Goal: Use online tool/utility: Utilize a website feature to perform a specific function

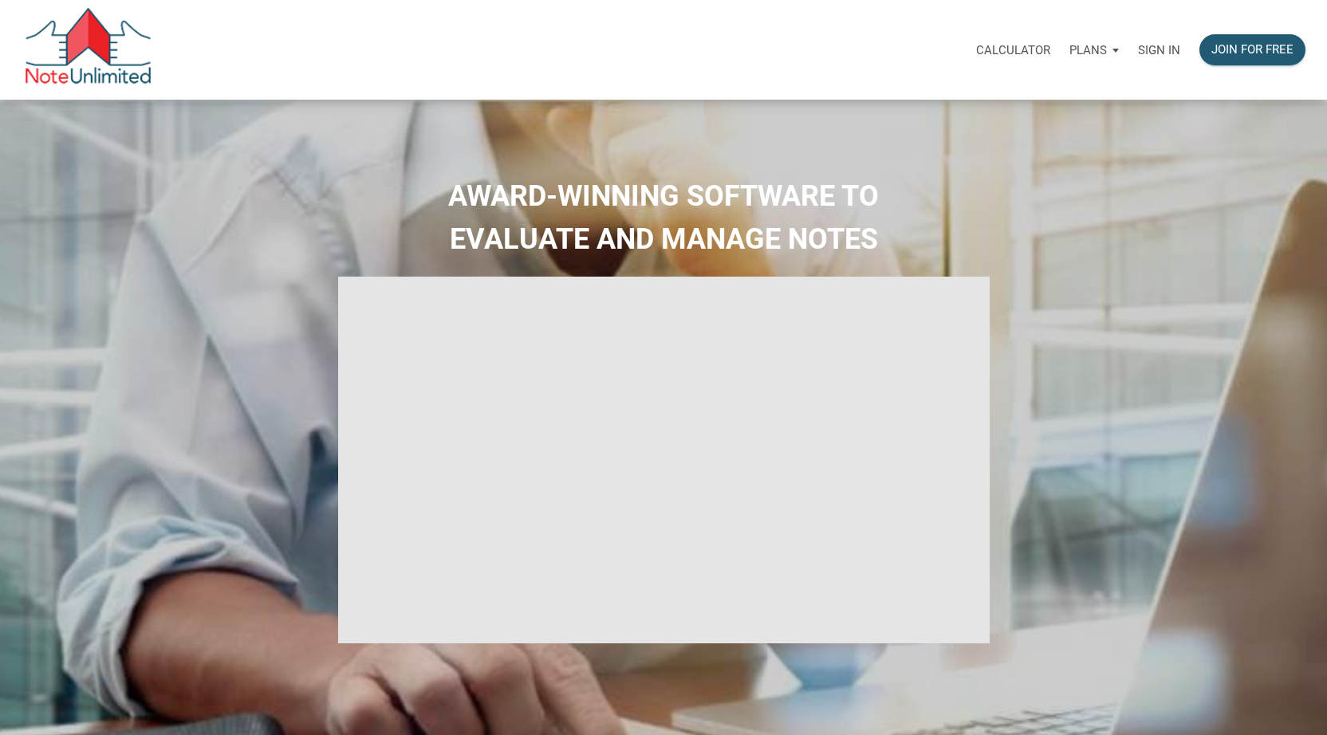
select select
type input "Introduction to new features"
select select
click at [1159, 41] on div "Sign in" at bounding box center [1158, 50] width 61 height 50
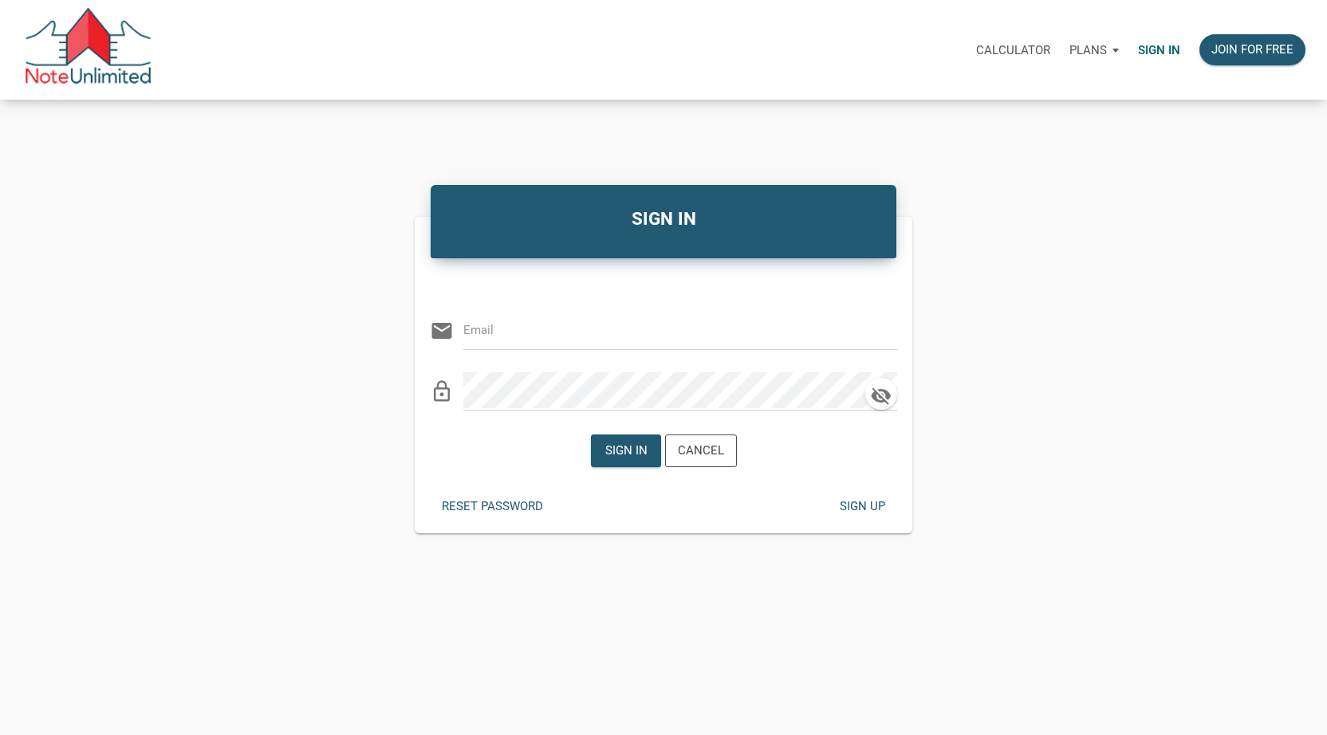
type input "[EMAIL_ADDRESS][DOMAIN_NAME]"
click at [624, 444] on div "Sign in" at bounding box center [625, 451] width 42 height 18
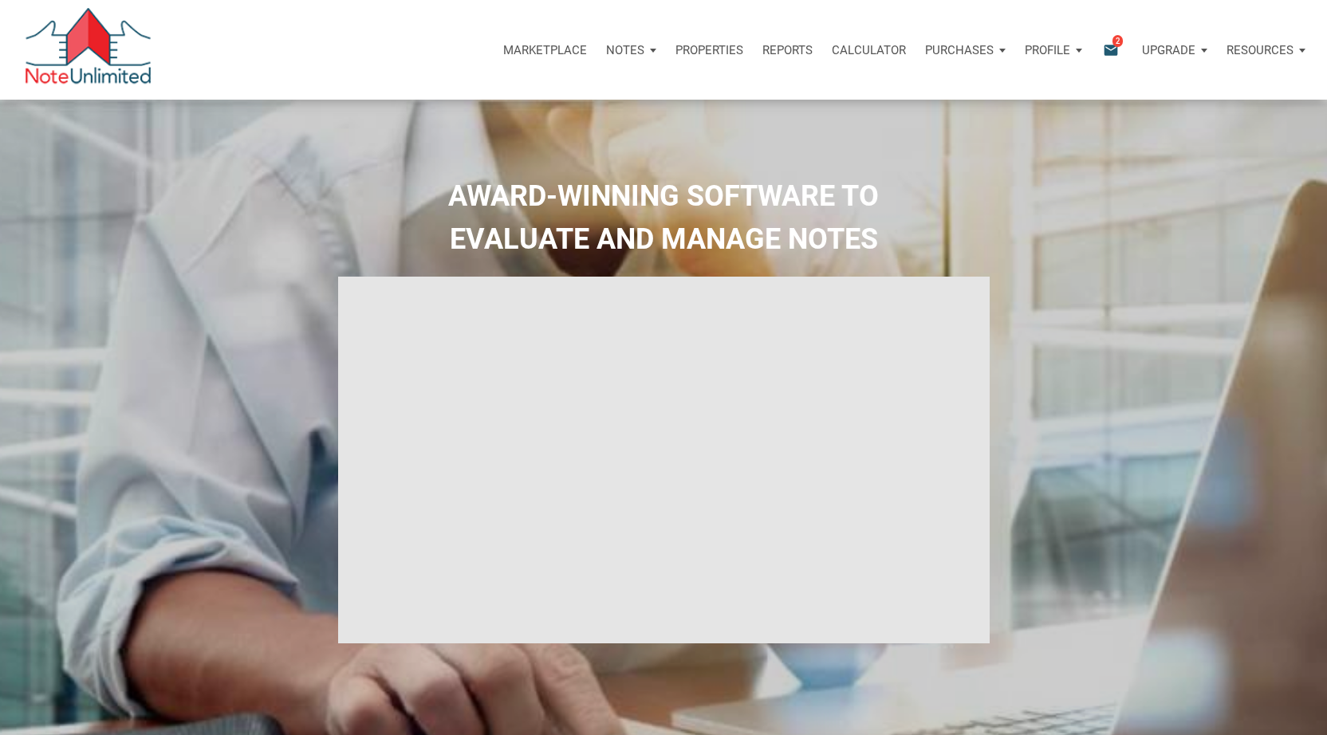
type input "Introduction to new features"
select select
click at [855, 53] on p "Calculator" at bounding box center [869, 50] width 74 height 14
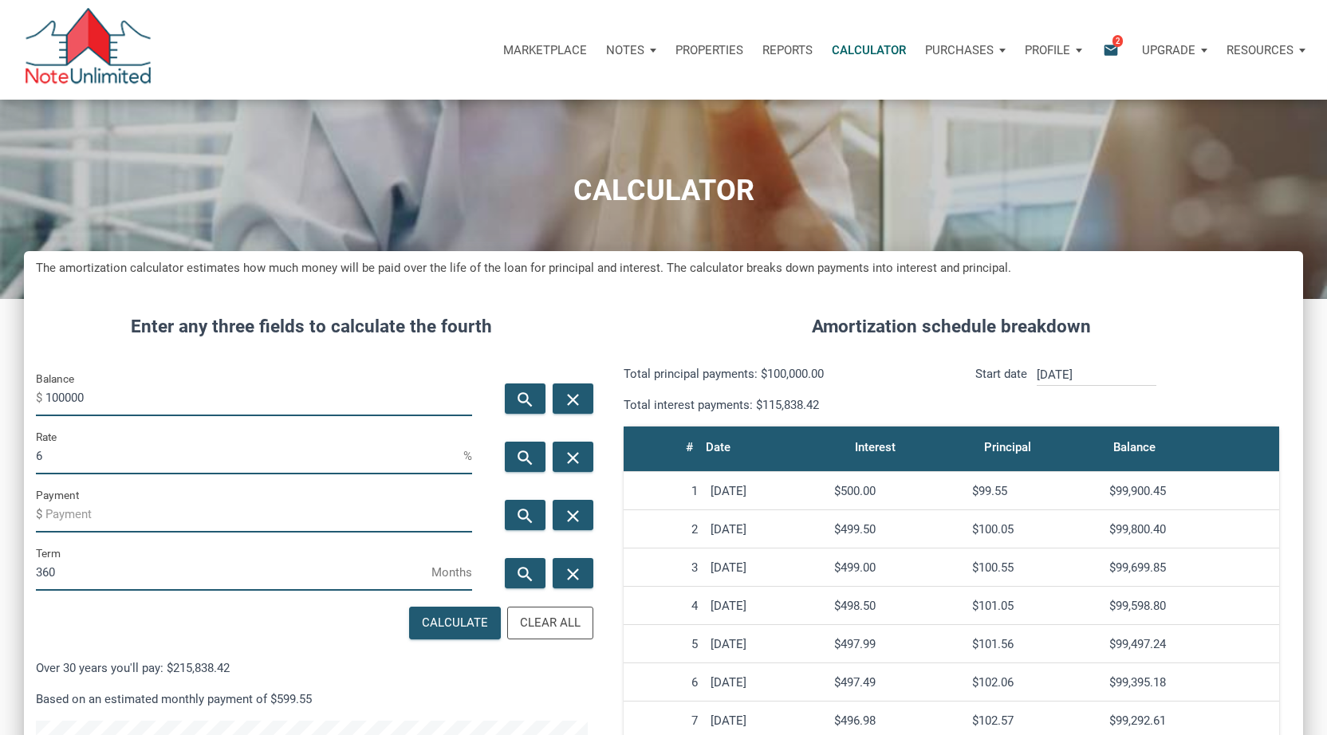
scroll to position [819, 1279]
click at [108, 398] on input "100000" at bounding box center [258, 398] width 427 height 36
type input "6300000"
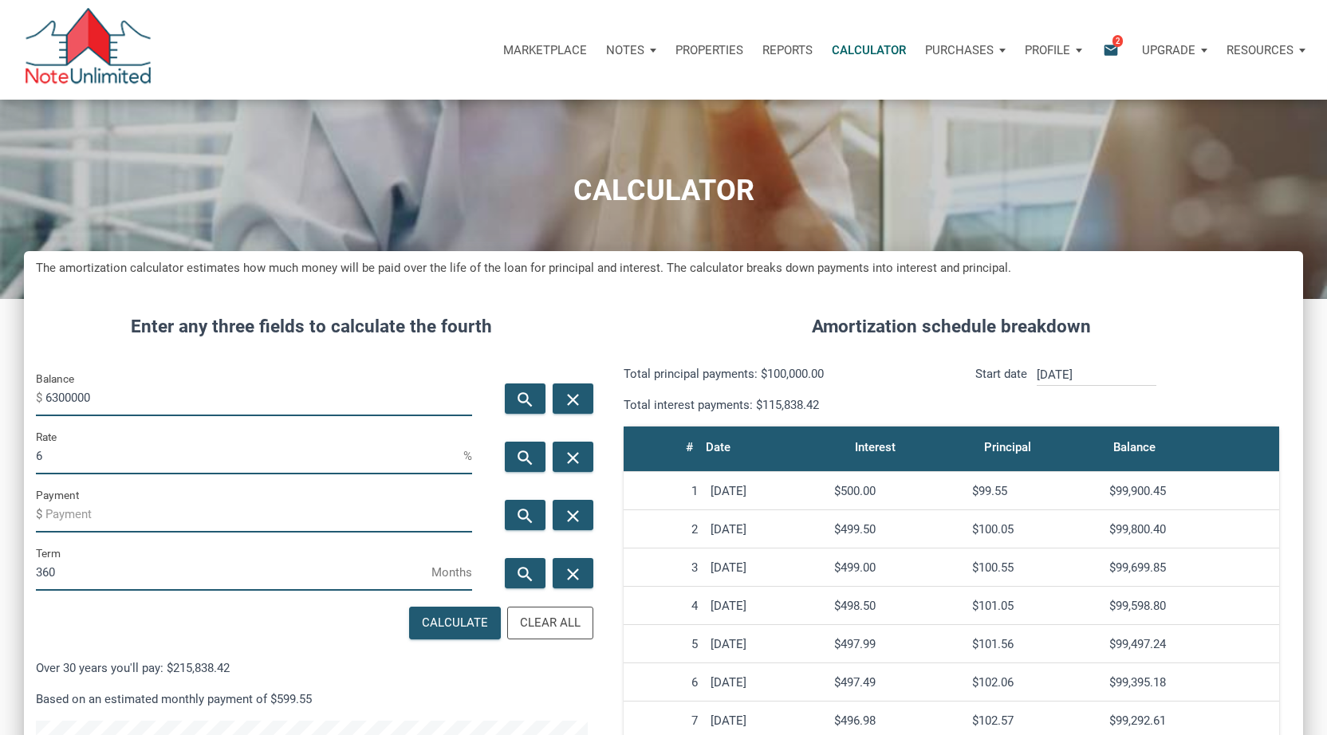
click at [83, 463] on input "6" at bounding box center [249, 457] width 427 height 36
type input "2.5"
click at [65, 573] on input "360" at bounding box center [234, 573] width 396 height 36
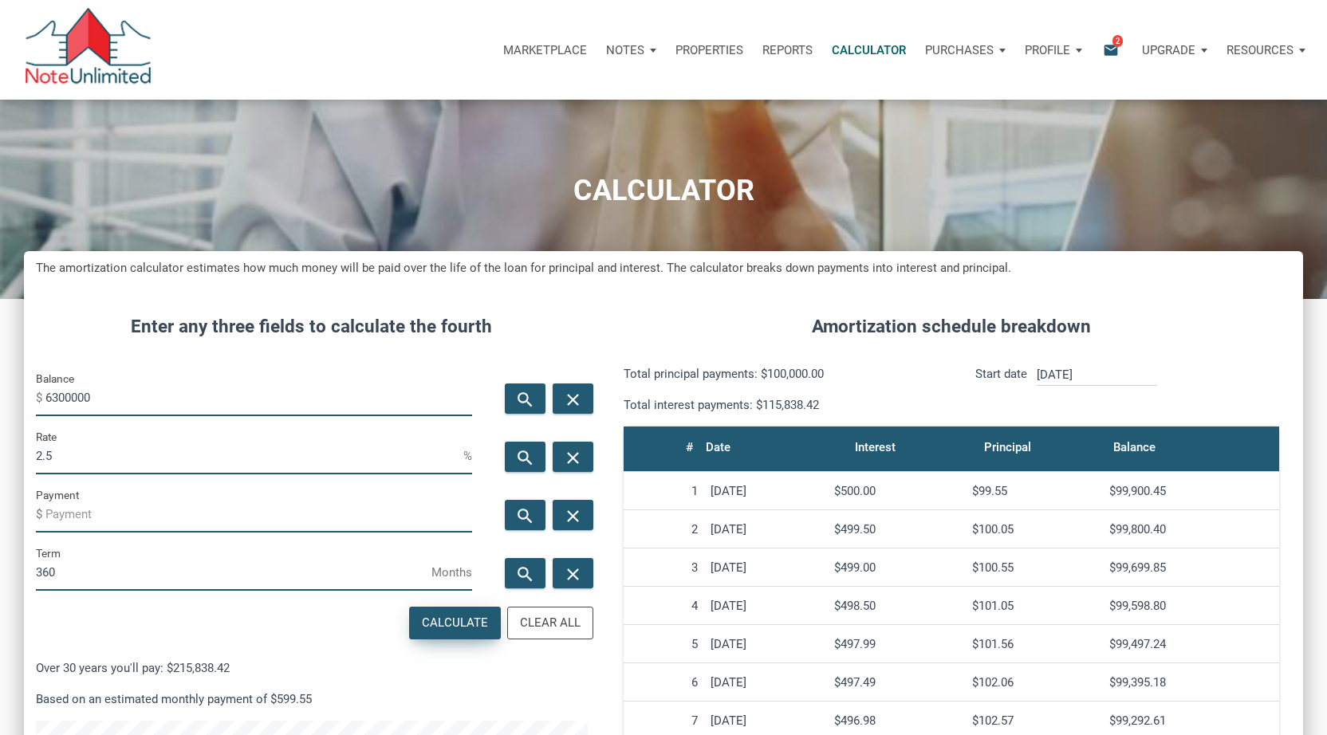
click at [437, 618] on div "Calculate" at bounding box center [455, 623] width 66 height 18
type input "-24892.62"
